Goal: Obtain resource: Obtain resource

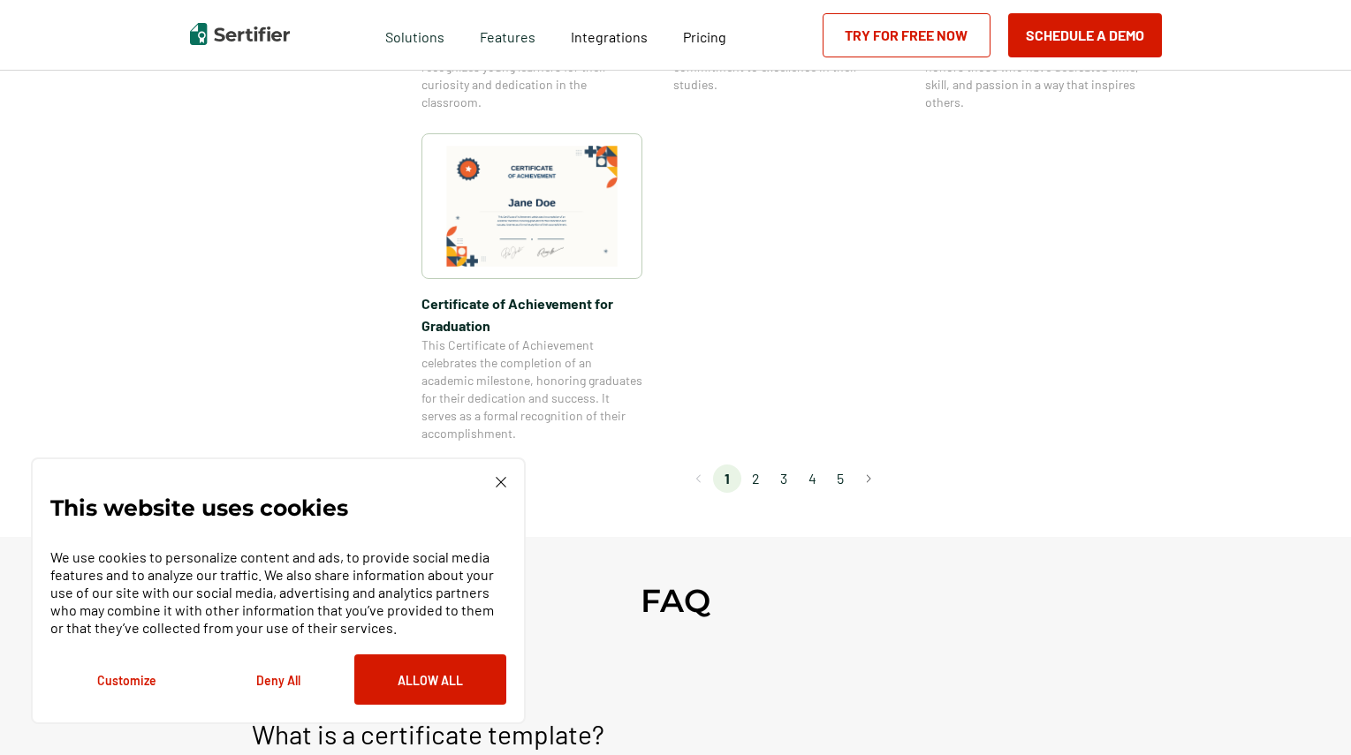
scroll to position [1549, 0]
click at [758, 481] on li "2" at bounding box center [755, 477] width 28 height 28
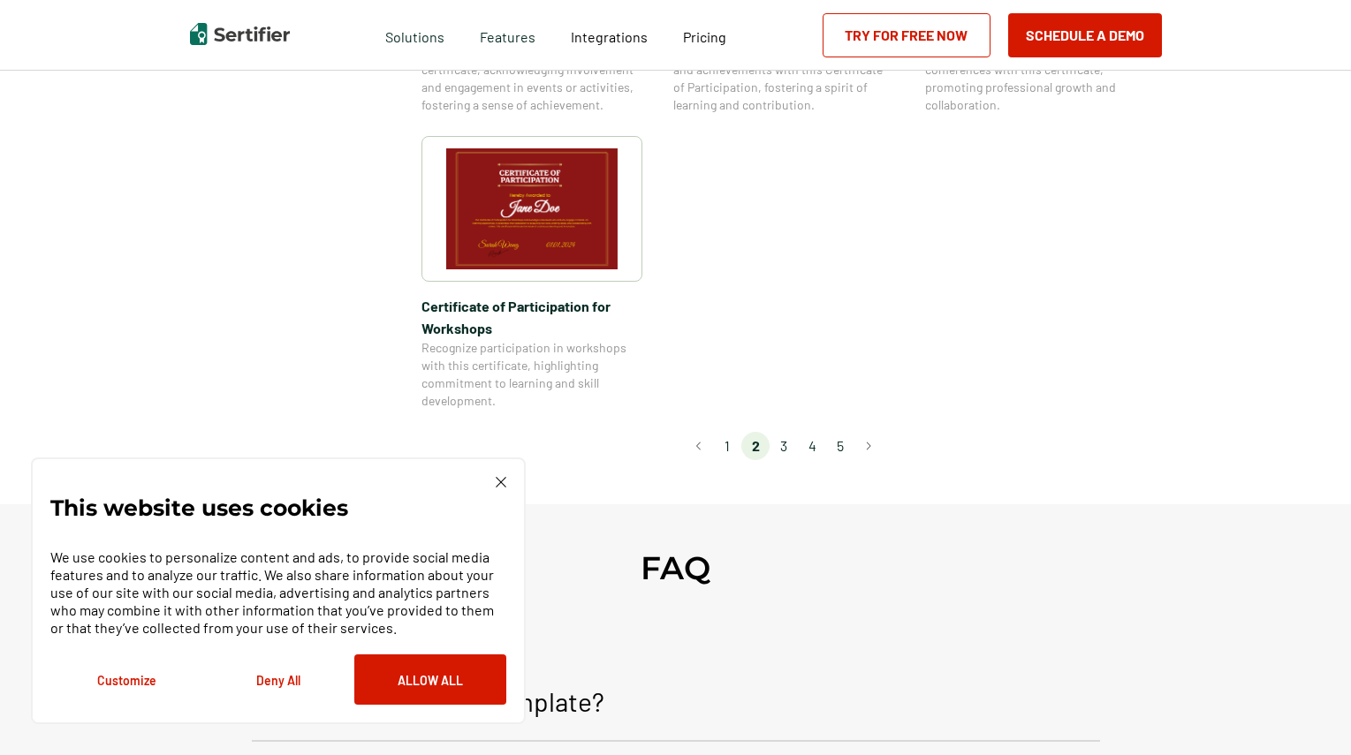
scroll to position [1587, 0]
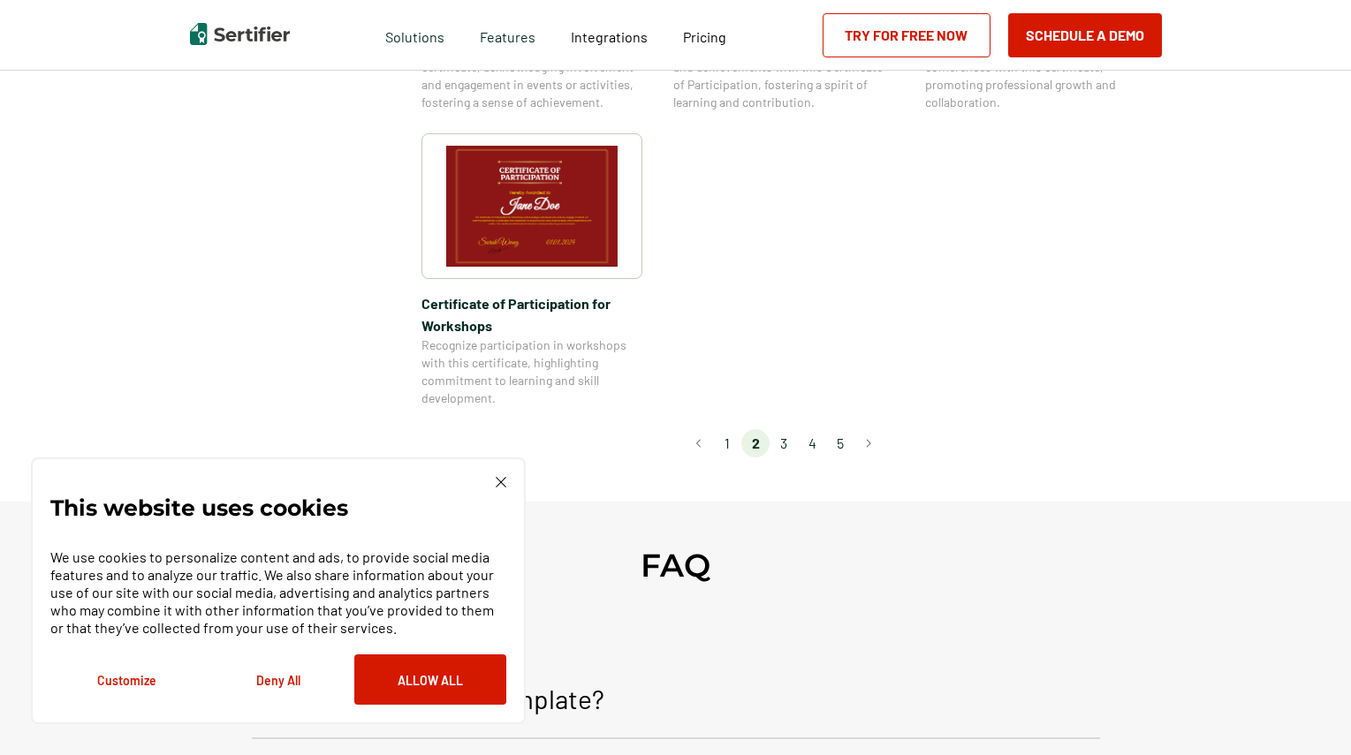
click at [784, 429] on li "3" at bounding box center [783, 443] width 28 height 28
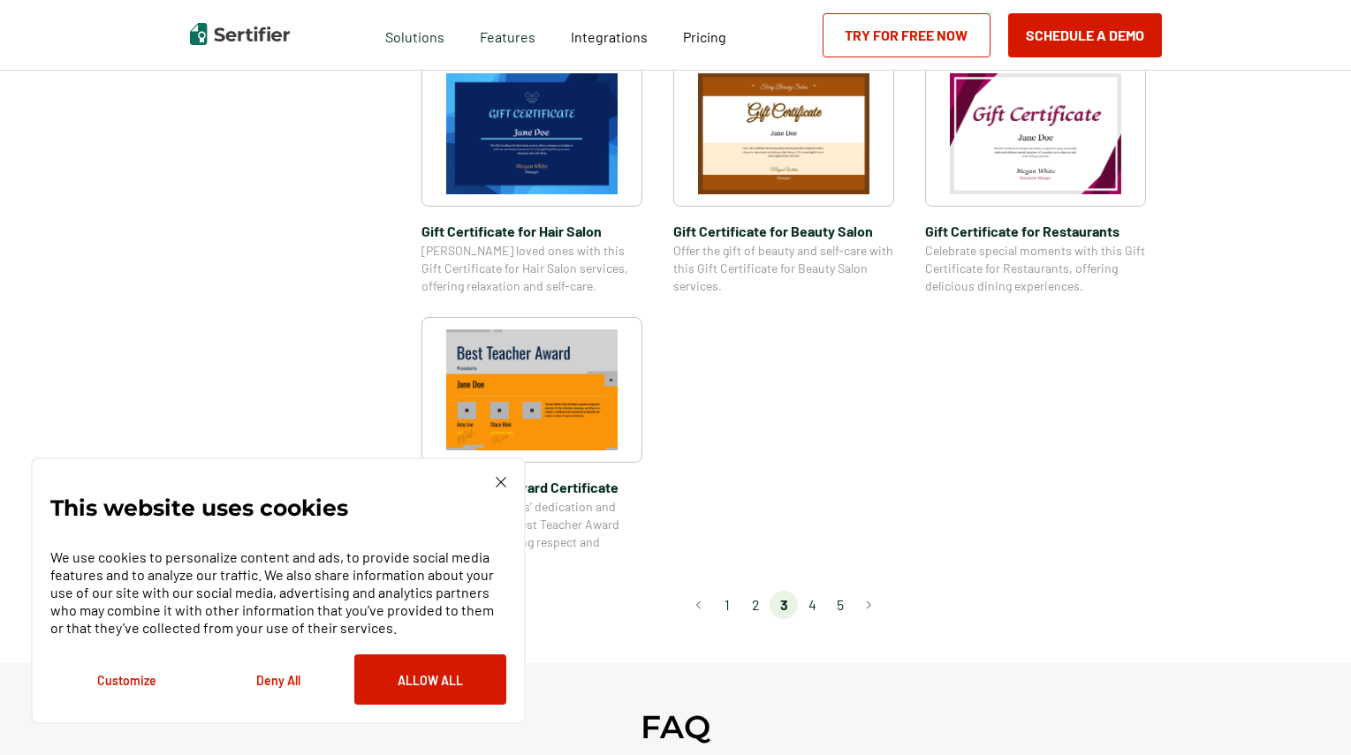
scroll to position [1214, 0]
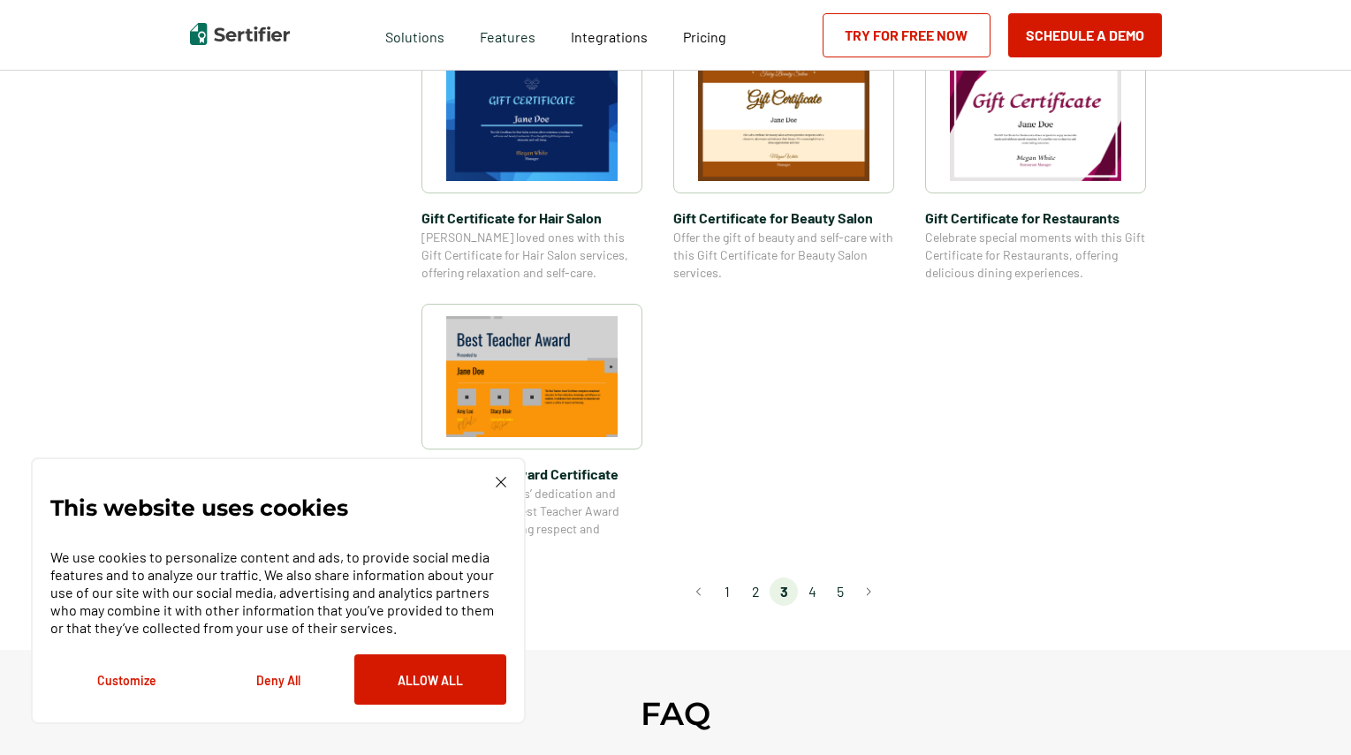
click at [813, 594] on li "4" at bounding box center [812, 592] width 28 height 28
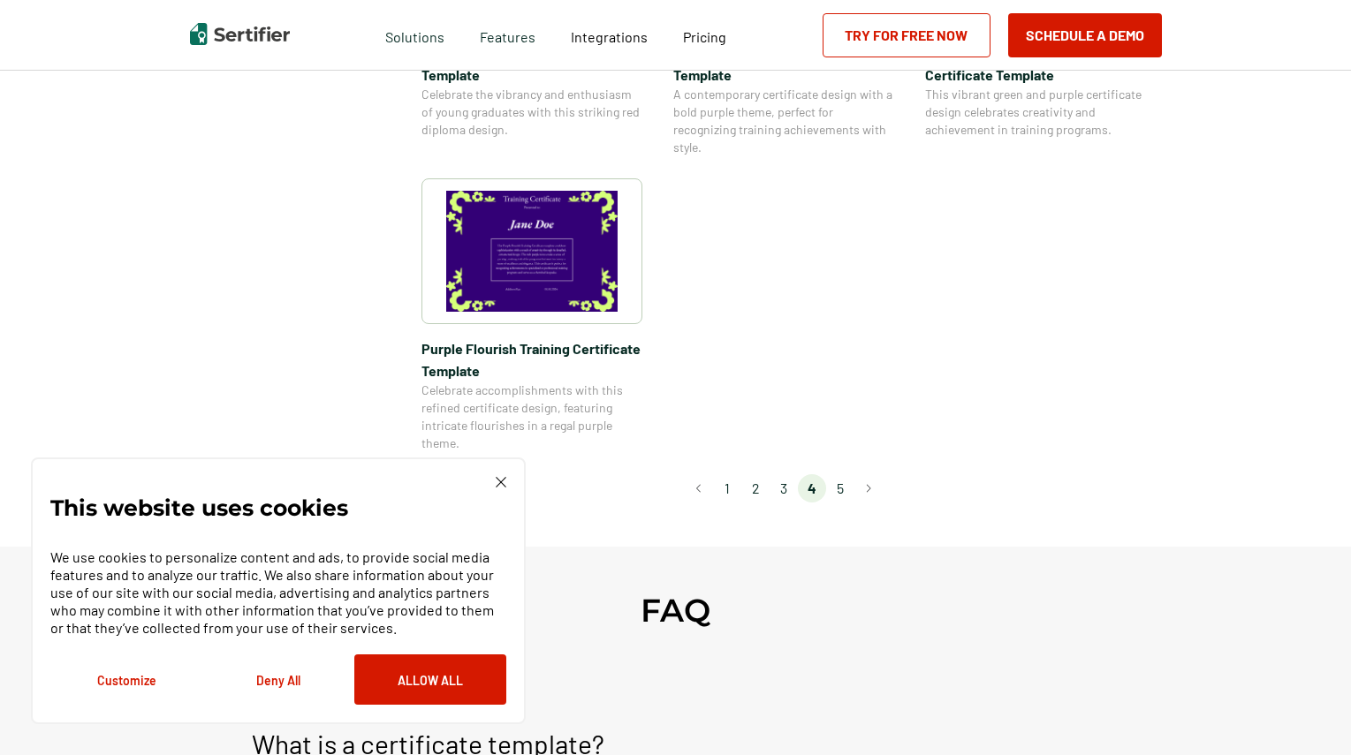
scroll to position [1376, 0]
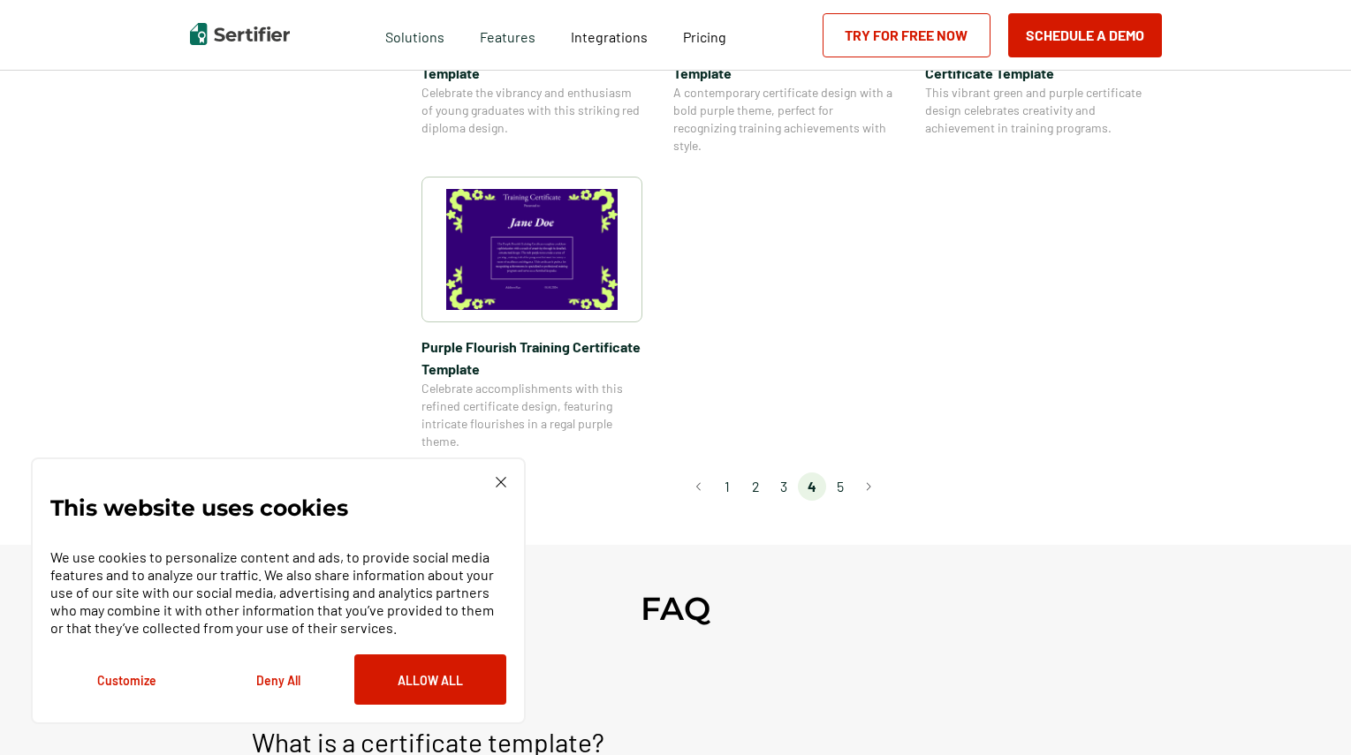
click at [842, 489] on li "5" at bounding box center [840, 487] width 28 height 28
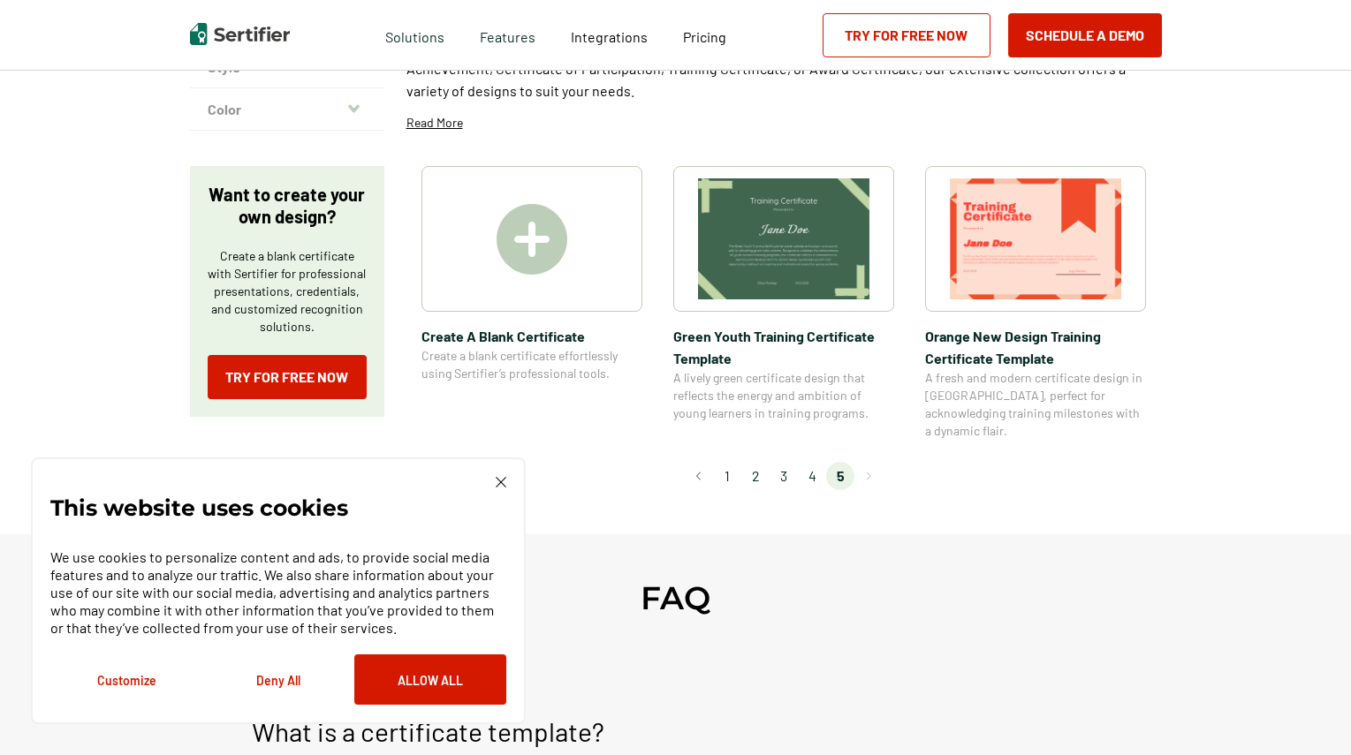
scroll to position [226, 0]
click at [735, 461] on li "1" at bounding box center [727, 475] width 28 height 28
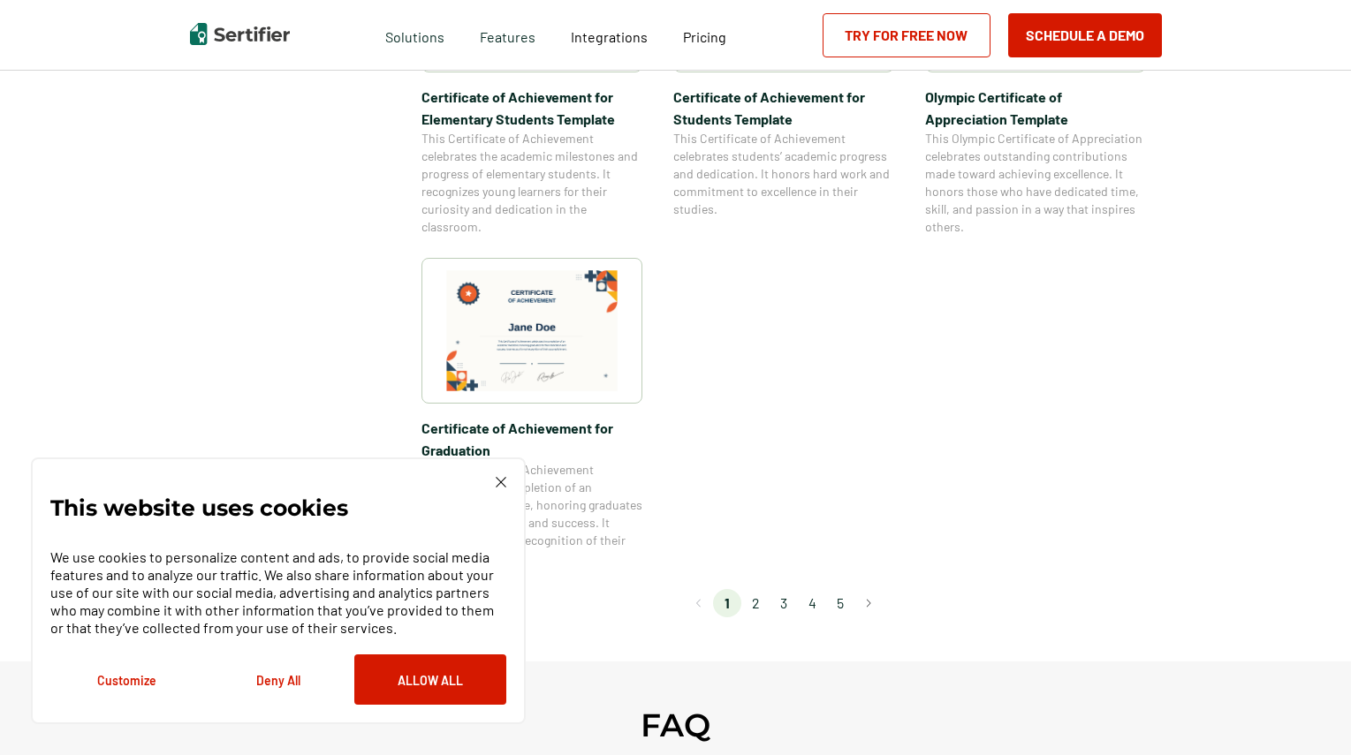
scroll to position [1424, 0]
click at [759, 606] on li "2" at bounding box center [755, 602] width 28 height 28
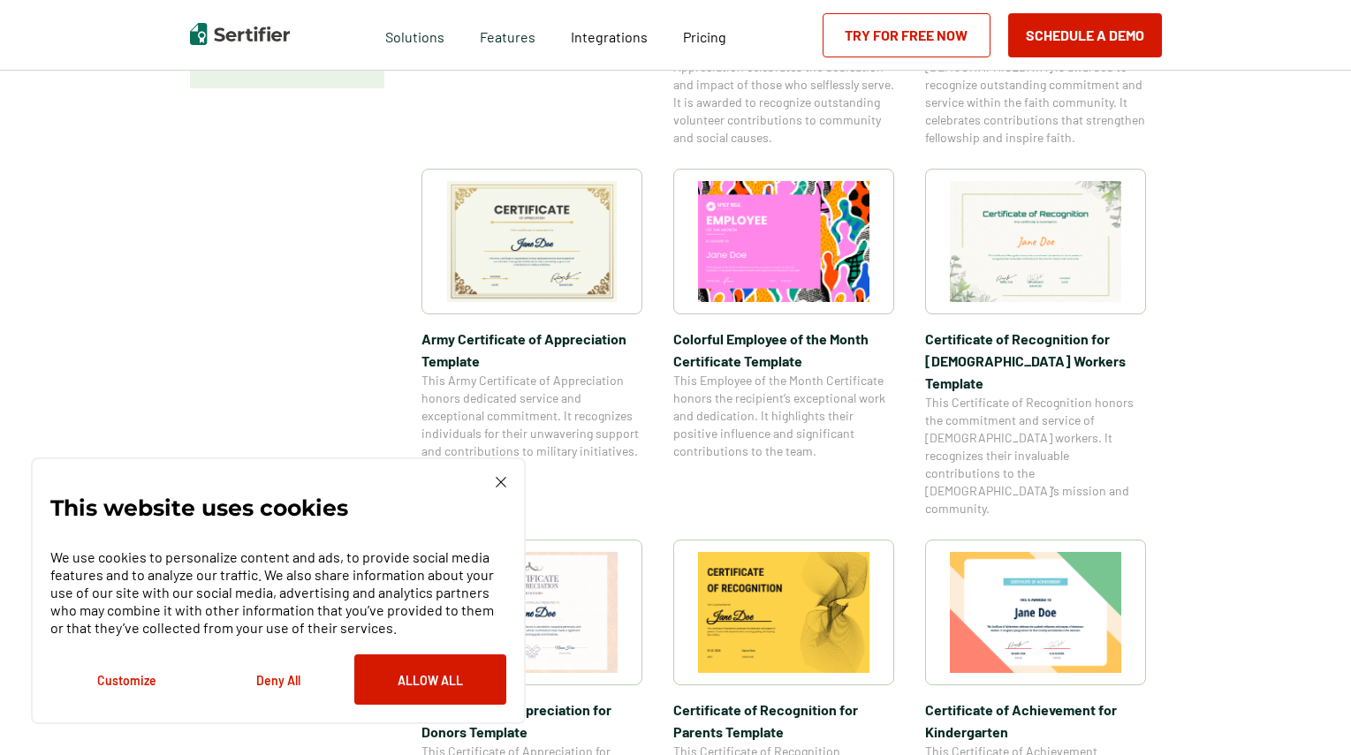
scroll to position [553, 0]
click at [511, 249] on img at bounding box center [531, 242] width 171 height 121
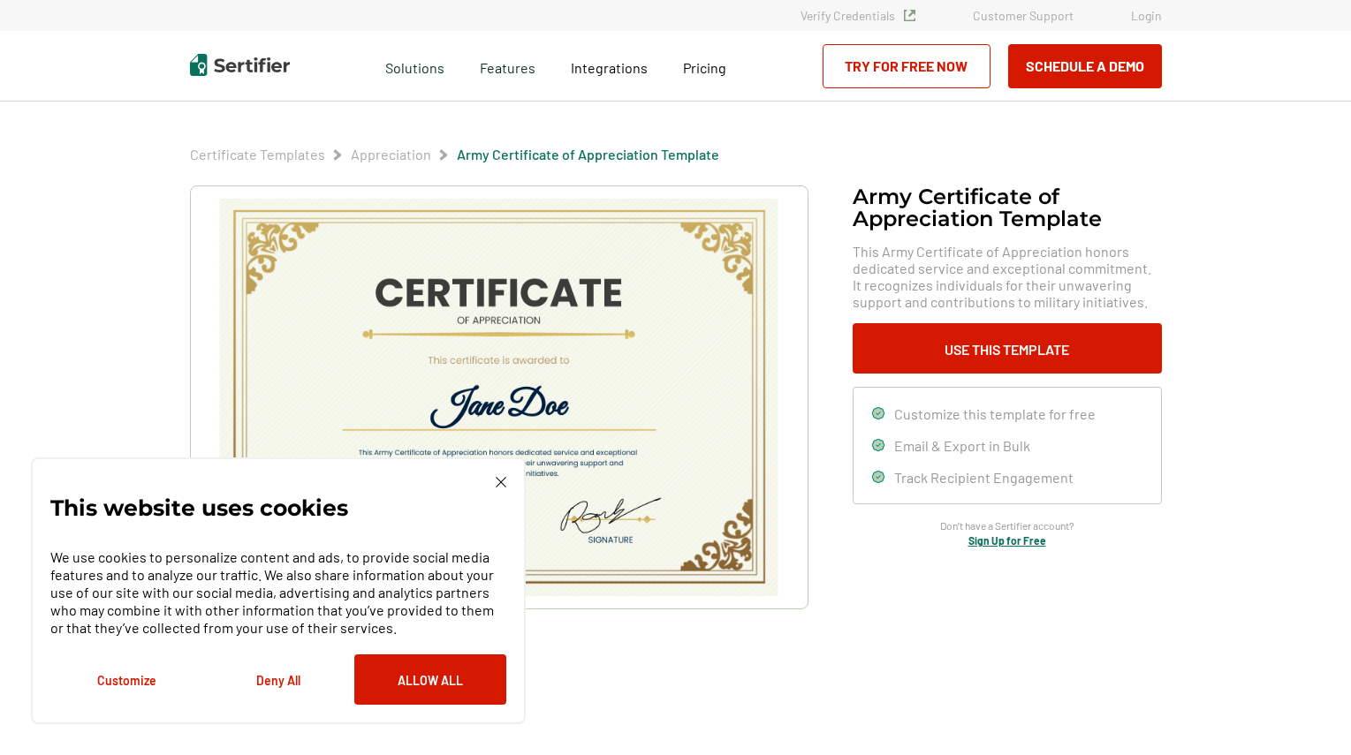
scroll to position [553, 0]
